Goal: Obtain resource: Obtain resource

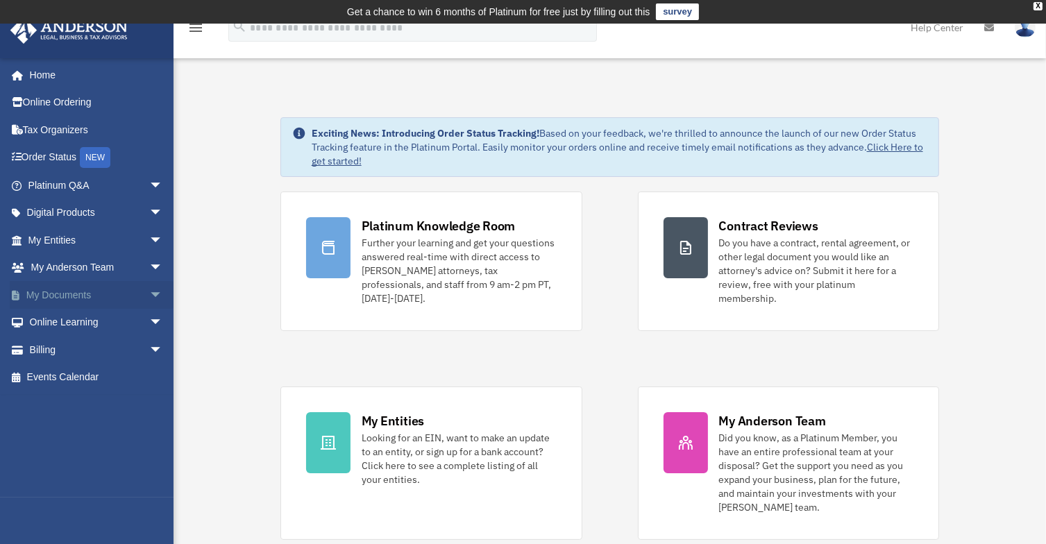
click at [149, 285] on span "arrow_drop_down" at bounding box center [163, 295] width 28 height 28
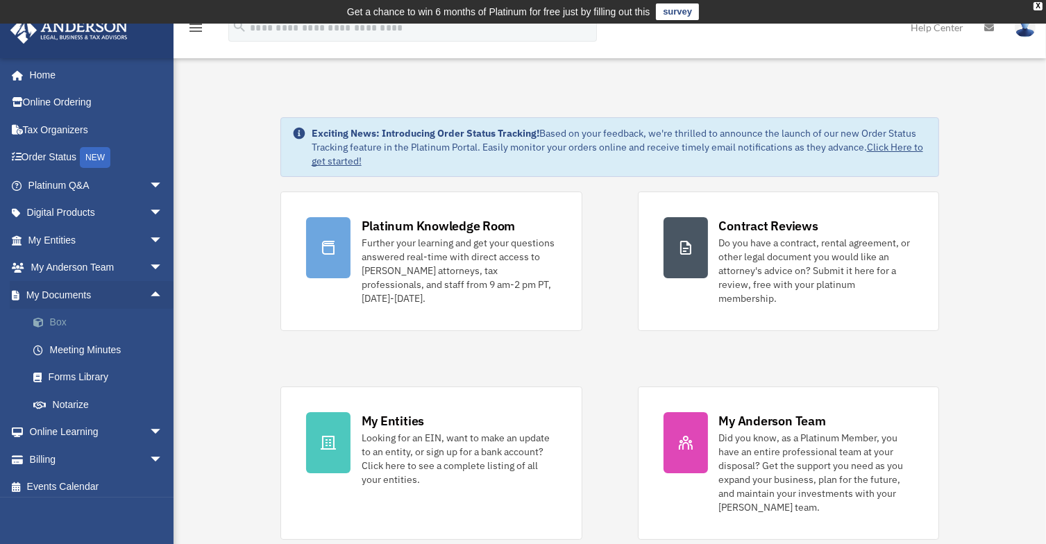
click at [90, 317] on link "Box" at bounding box center [101, 323] width 164 height 28
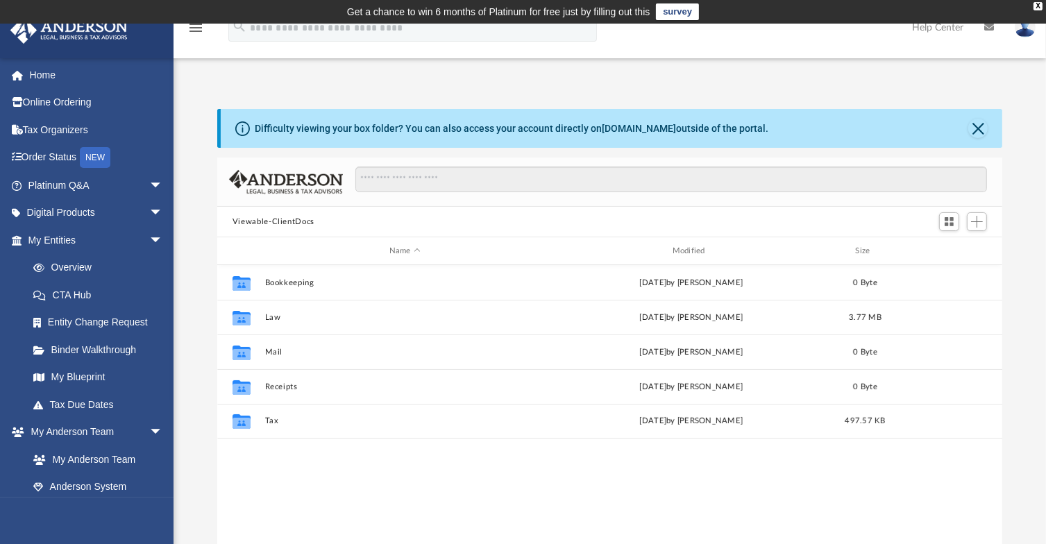
scroll to position [305, 774]
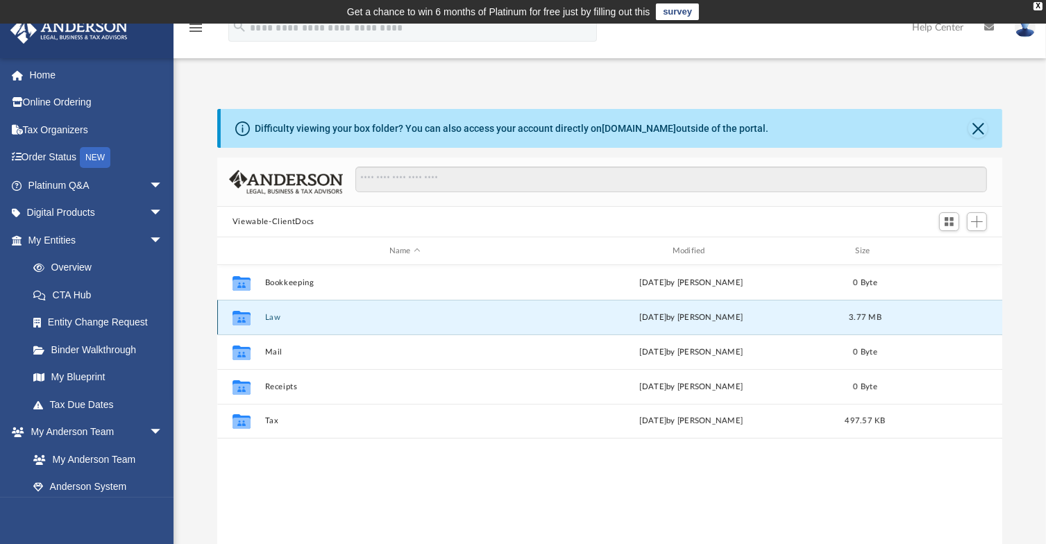
click at [264, 317] on button "Law" at bounding box center [404, 317] width 280 height 9
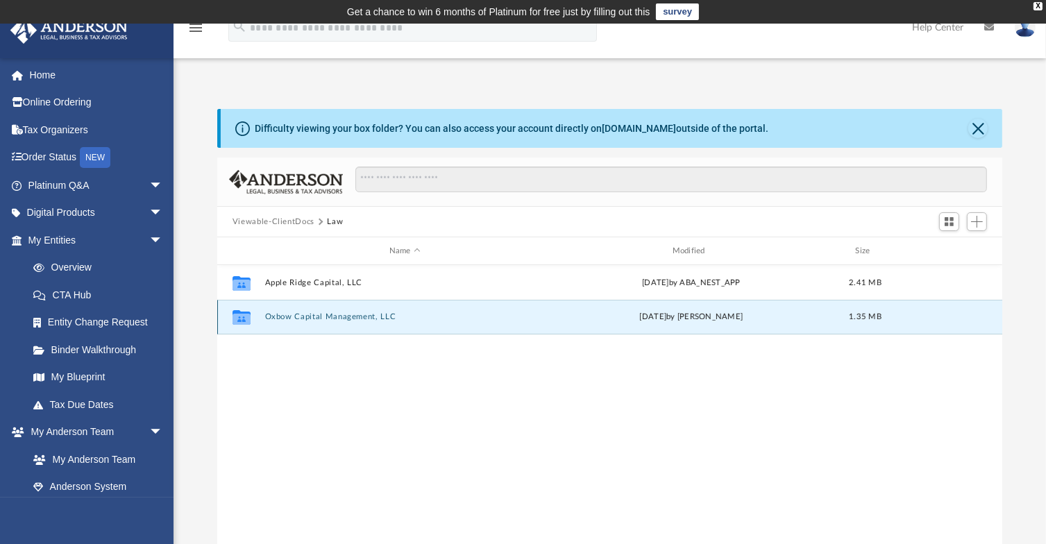
click at [316, 315] on button "Oxbow Capital Management, LLC" at bounding box center [404, 316] width 280 height 9
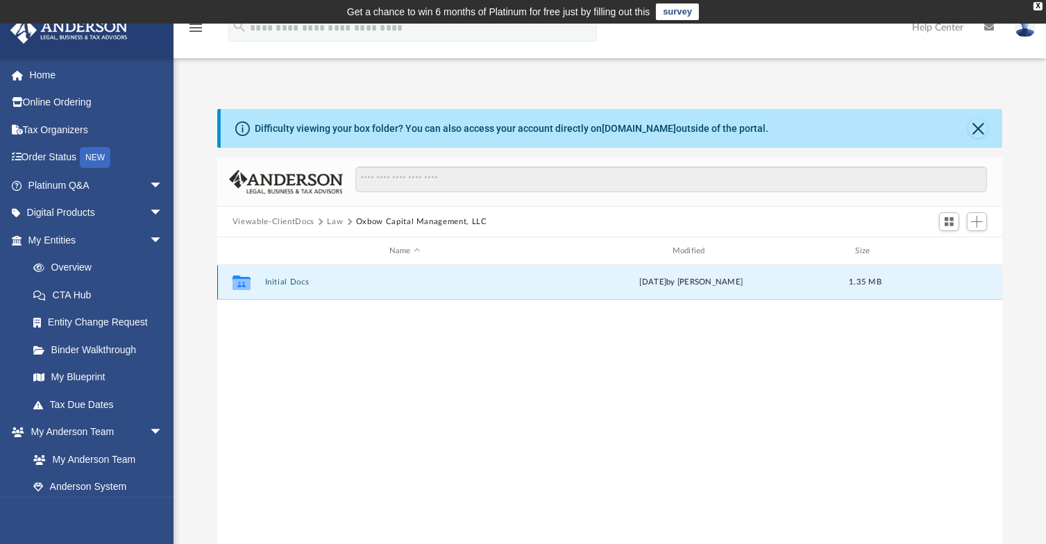
click at [291, 284] on button "Initial Docs" at bounding box center [404, 282] width 280 height 9
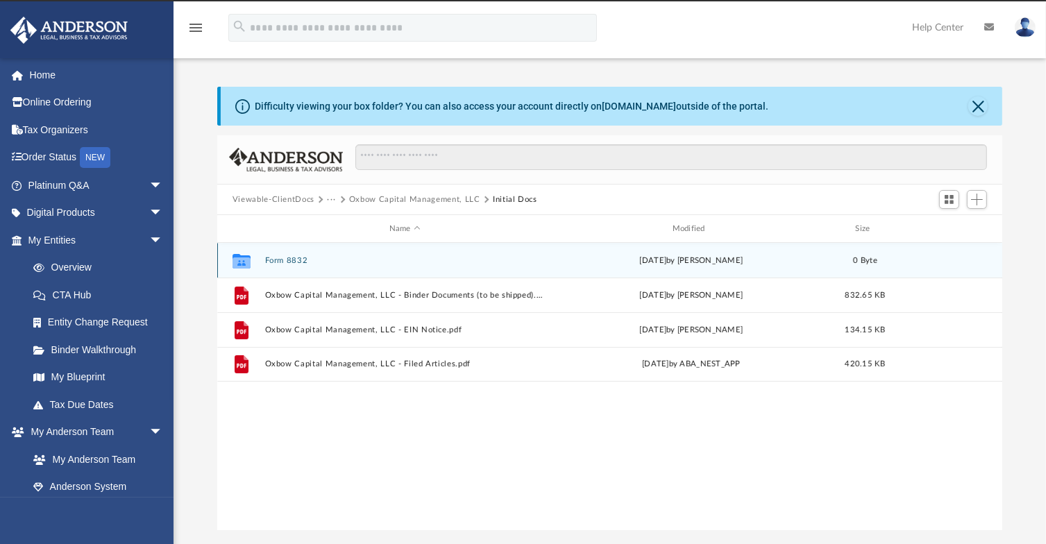
scroll to position [24, 0]
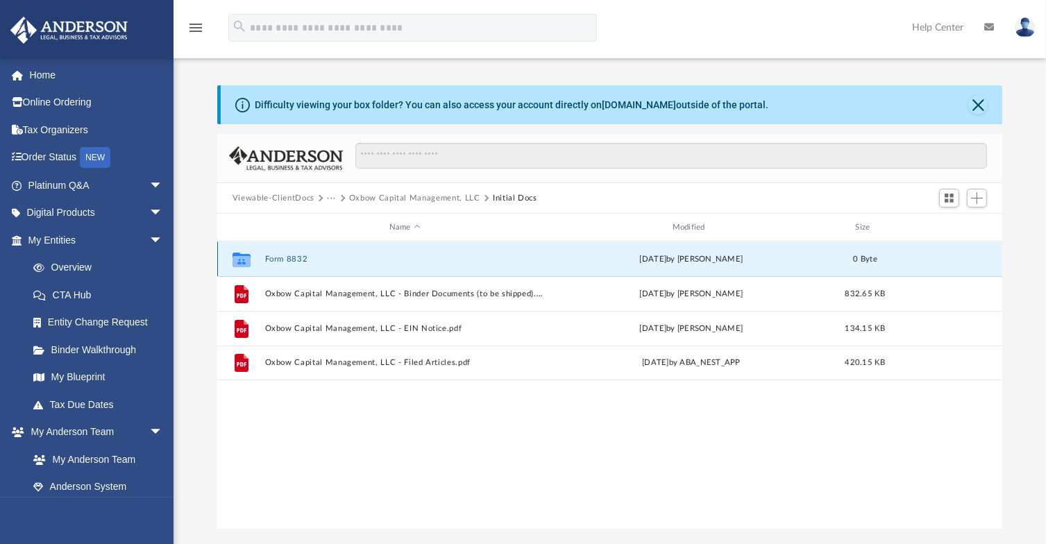
click at [287, 262] on button "Form 8832" at bounding box center [404, 259] width 280 height 9
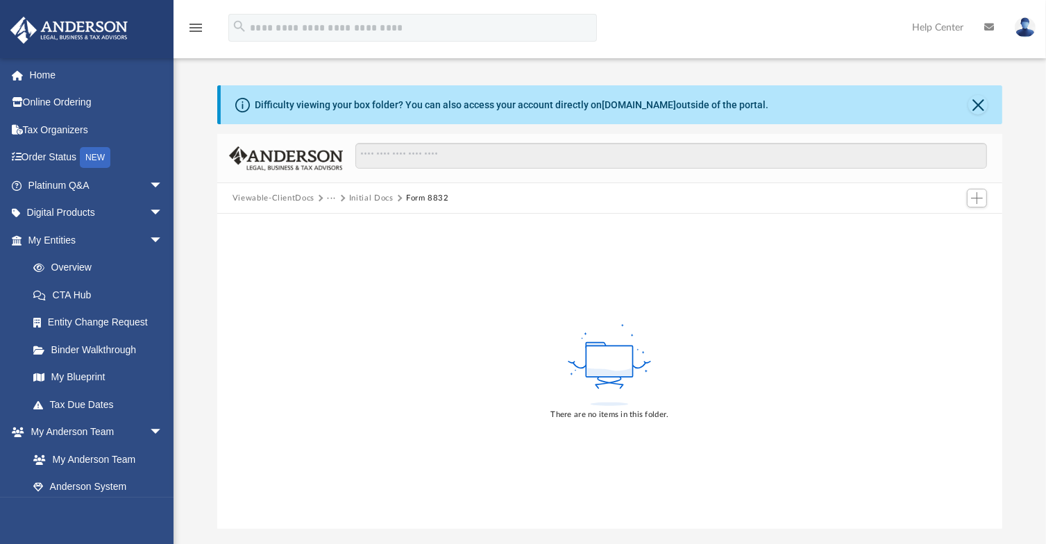
click at [375, 197] on button "Initial Docs" at bounding box center [371, 198] width 44 height 12
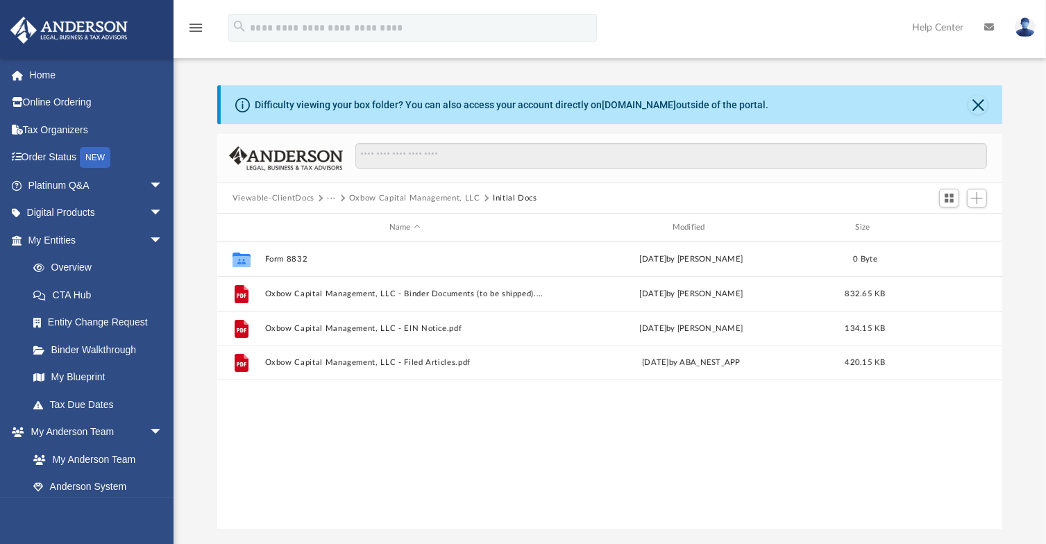
scroll to position [305, 774]
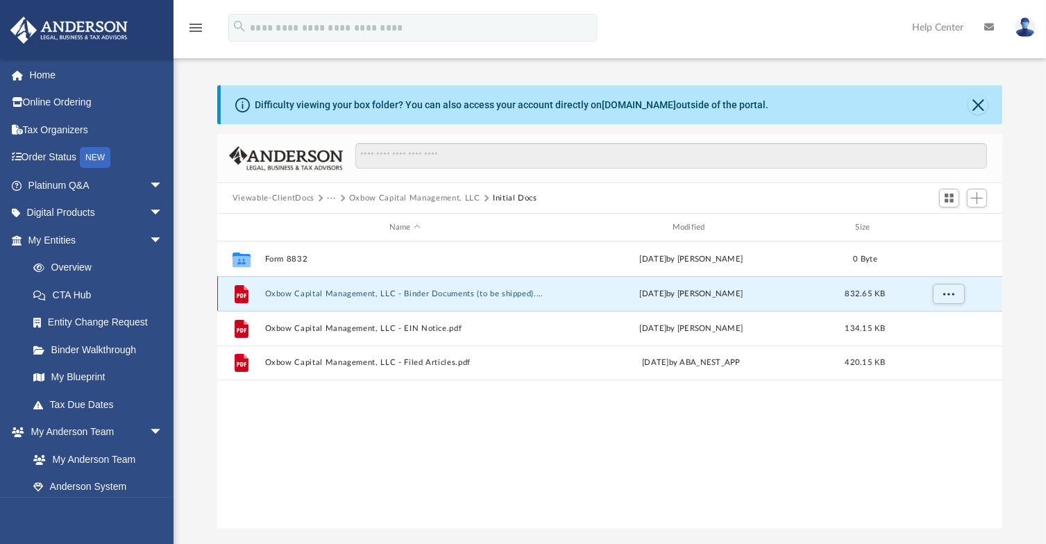
click at [362, 294] on button "Oxbow Capital Management, LLC - Binder Documents (to be shipped).pdf" at bounding box center [404, 293] width 280 height 9
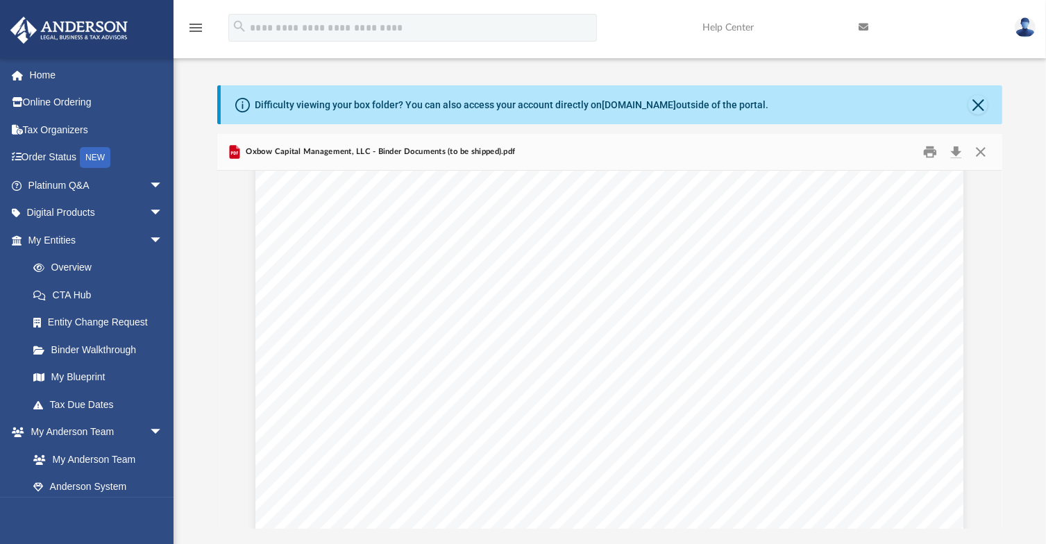
scroll to position [23731, 0]
